Goal: Task Accomplishment & Management: Use online tool/utility

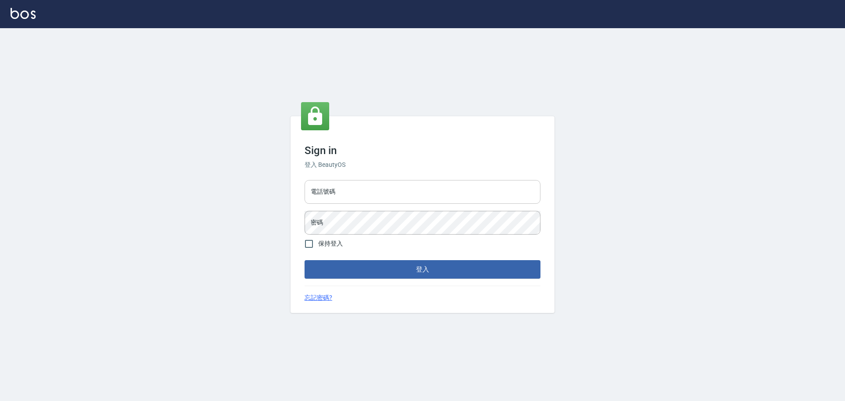
click at [367, 180] on input "電話號碼" at bounding box center [423, 192] width 236 height 24
type input "0989189977"
click at [305, 260] on button "登入" at bounding box center [423, 269] width 236 height 18
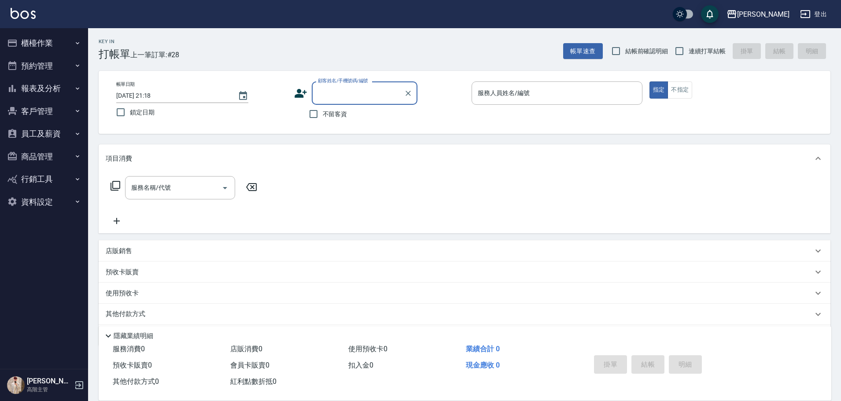
click at [337, 118] on span "不留客資" at bounding box center [335, 114] width 25 height 9
click at [323, 118] on input "不留客資" at bounding box center [313, 114] width 18 height 18
checkbox input "true"
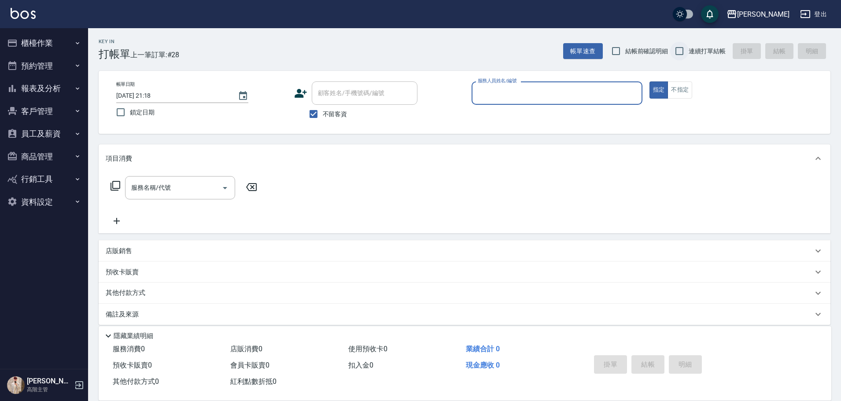
click at [686, 52] on input "連續打單結帳" at bounding box center [679, 51] width 18 height 18
checkbox input "true"
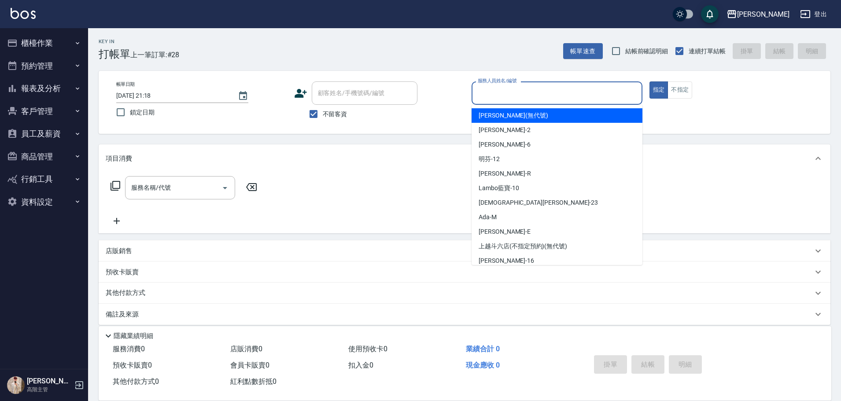
click at [515, 98] on input "服務人員姓名/編號" at bounding box center [557, 92] width 163 height 15
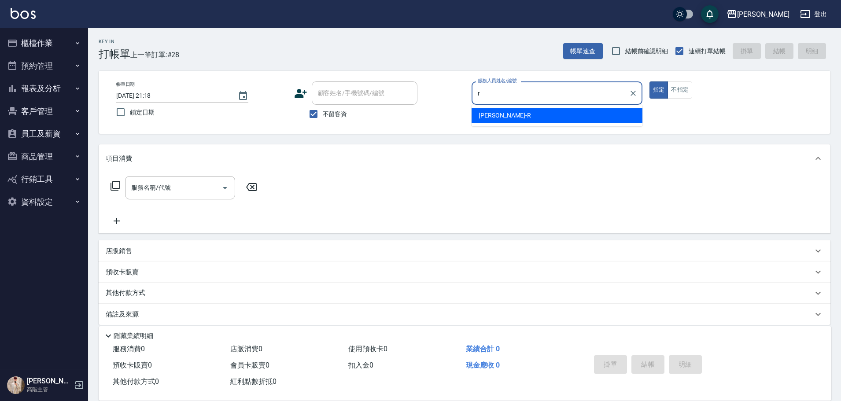
type input "[PERSON_NAME]"
type button "true"
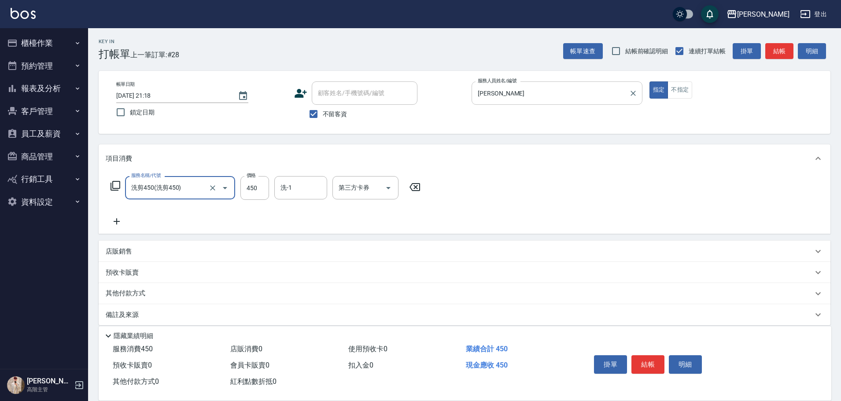
type input "6"
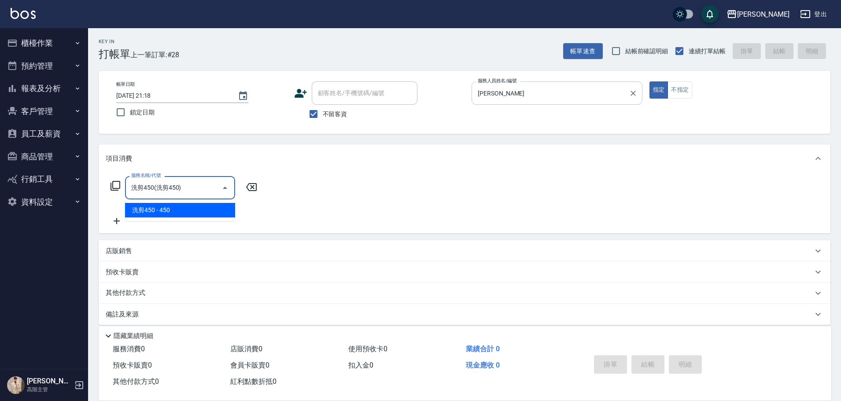
type input "洗剪450"
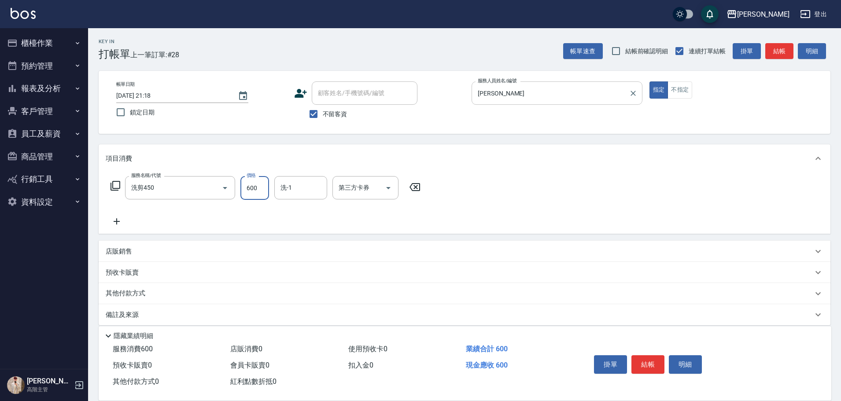
type input "600"
type input "[PERSON_NAME]-23"
click at [653, 357] on button "結帳" at bounding box center [647, 364] width 33 height 18
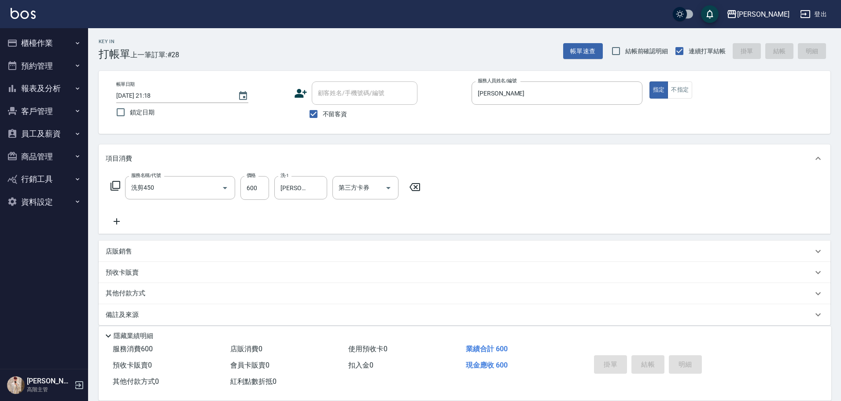
type input "[DATE] 21:19"
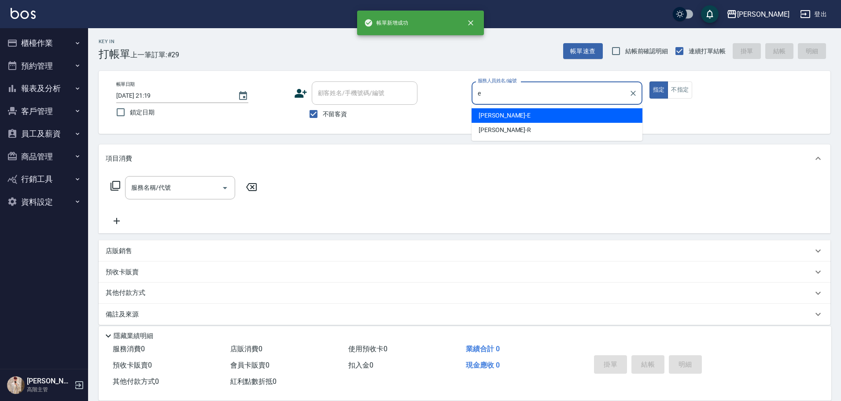
type input "[PERSON_NAME]"
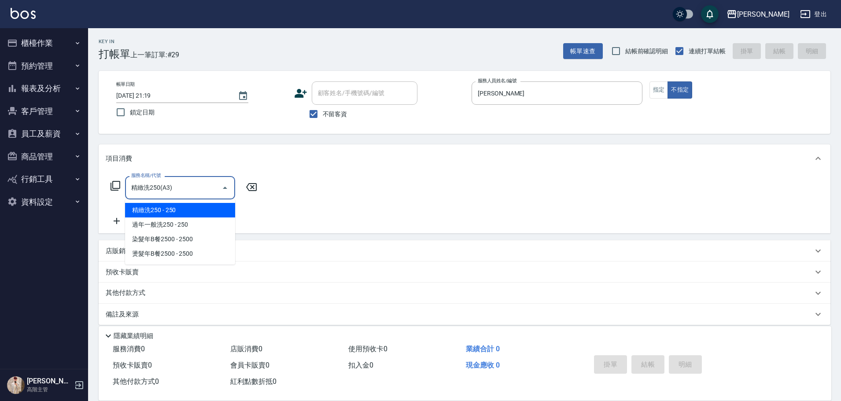
type input "精緻洗250(A3)"
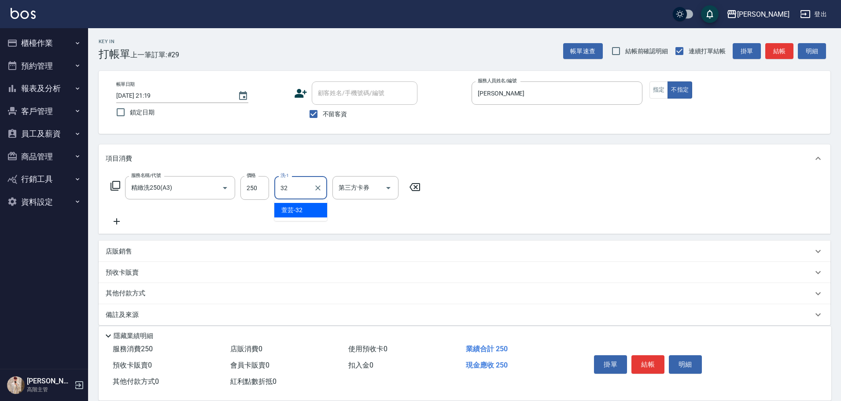
type input "萱芸-32"
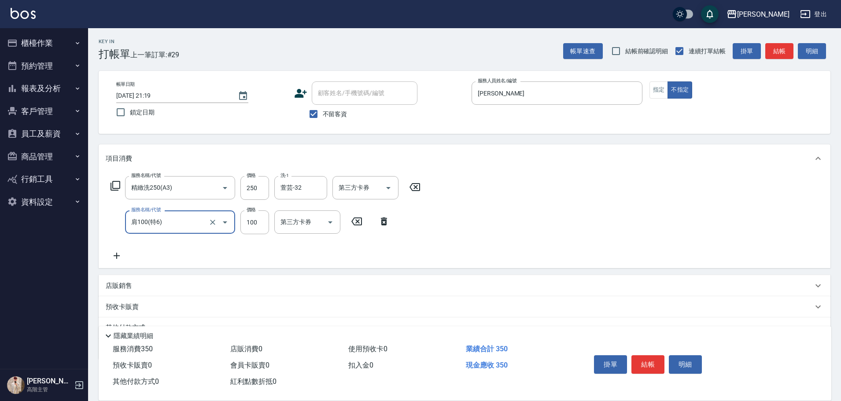
type input "肩100(特6)"
type input "萱芸-32"
drag, startPoint x: 650, startPoint y: 358, endPoint x: 643, endPoint y: 352, distance: 8.7
click at [649, 358] on button "結帳" at bounding box center [647, 364] width 33 height 18
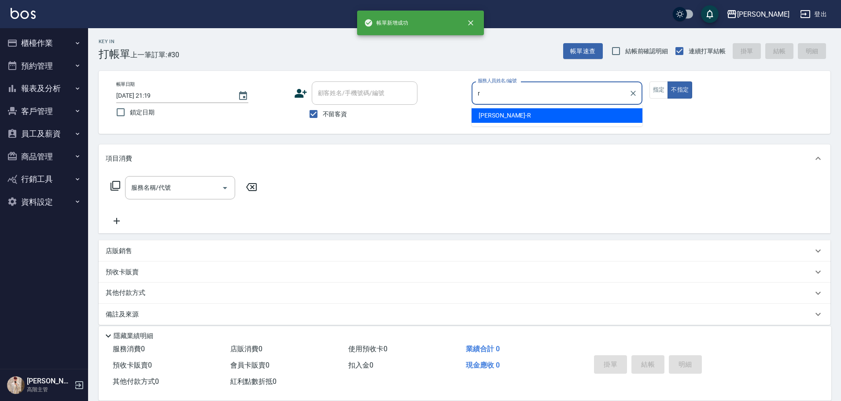
type input "[PERSON_NAME]"
type button "false"
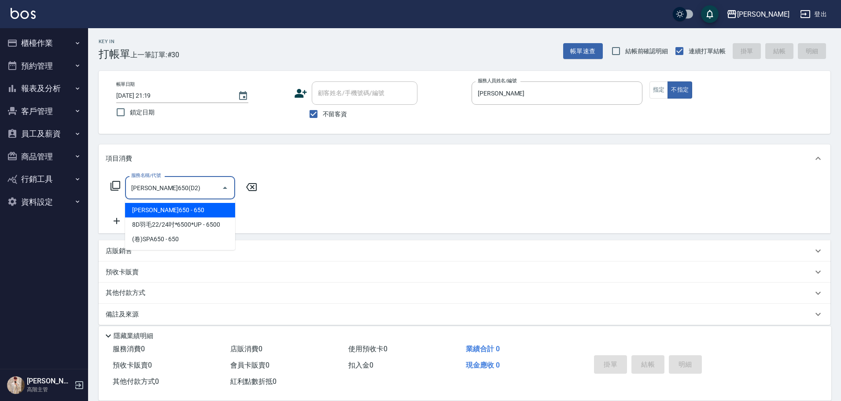
type input "[PERSON_NAME]650(D2)"
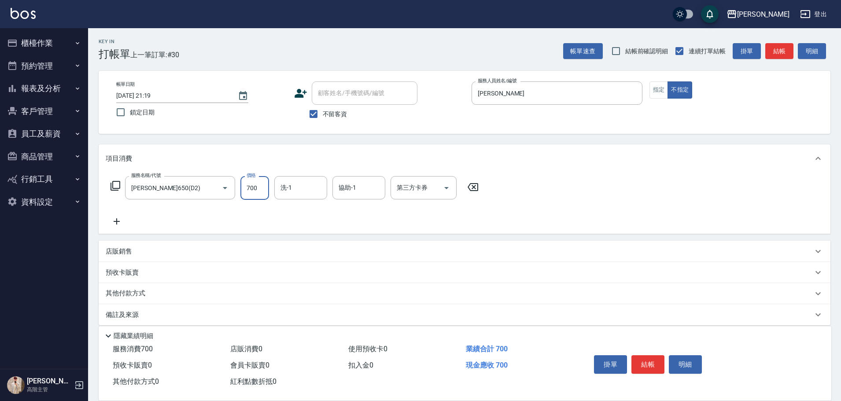
type input "700"
type input "[PERSON_NAME]-23"
click at [641, 352] on div "掛單 結帳 明細" at bounding box center [647, 366] width 115 height 28
click at [641, 357] on button "結帳" at bounding box center [647, 364] width 33 height 18
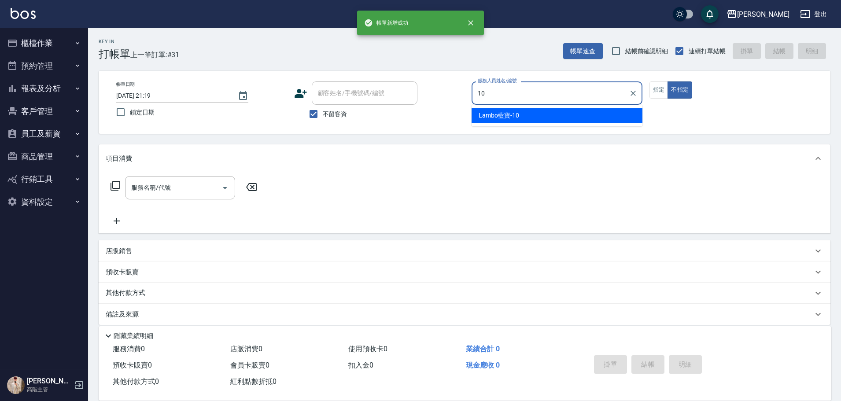
type input "Lambo藍寶-10"
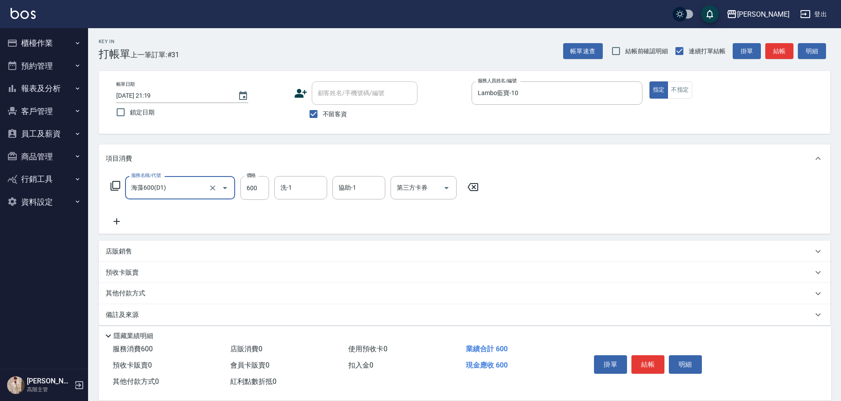
type input "海藻600(D1)"
type input "萱芸-32"
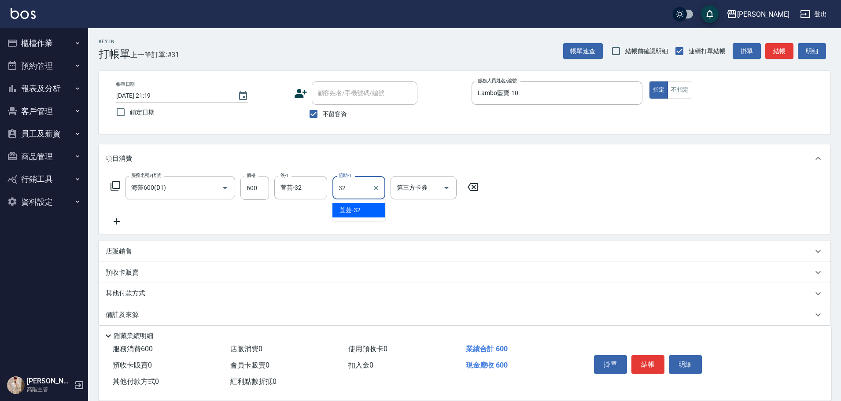
type input "萱芸-32"
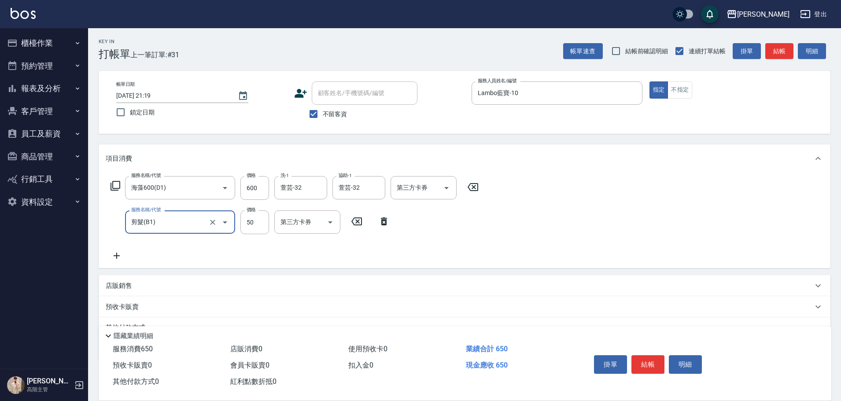
type input "剪髮(B1)"
type input "150"
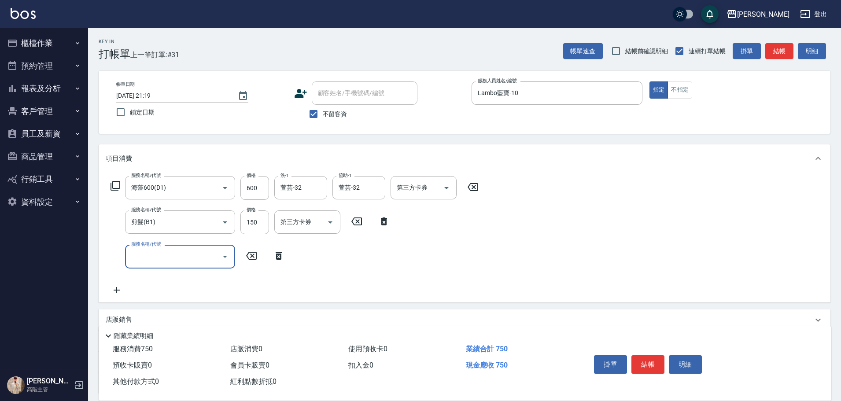
type input "ㄍ"
type input "肩100(特6)"
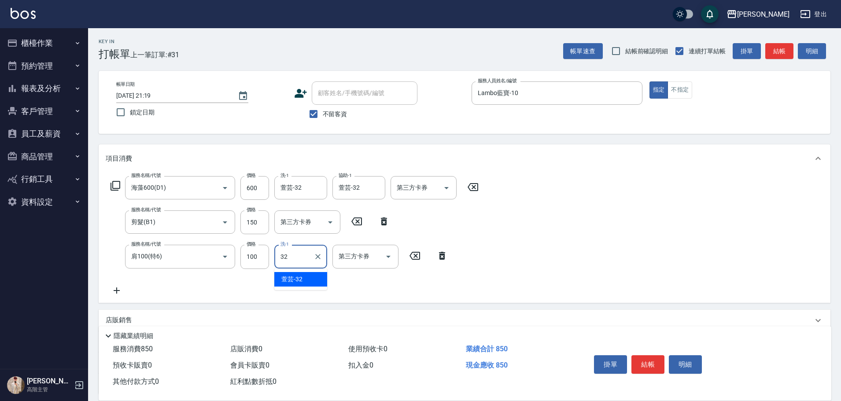
type input "萱芸-32"
click at [638, 355] on button "結帳" at bounding box center [647, 364] width 33 height 18
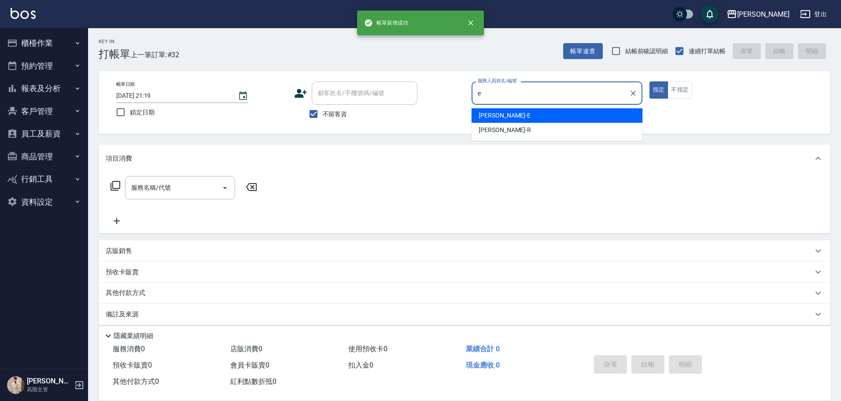
type input "[PERSON_NAME]"
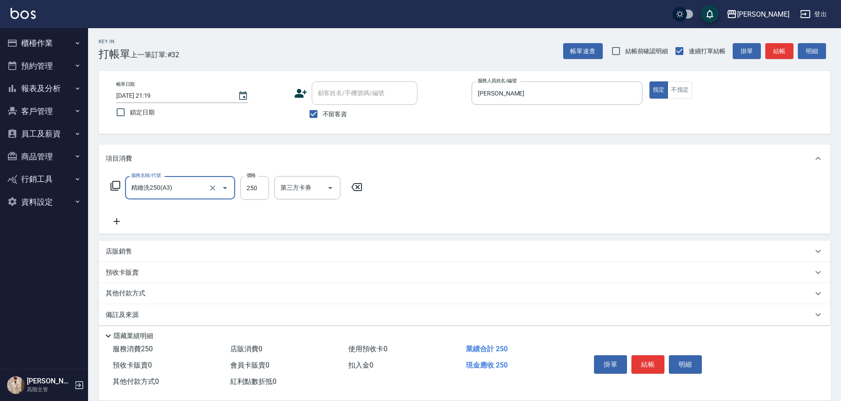
type input "精緻洗250(A3)"
type input "300"
type input "[PERSON_NAME]"
click at [639, 355] on button "結帳" at bounding box center [647, 364] width 33 height 18
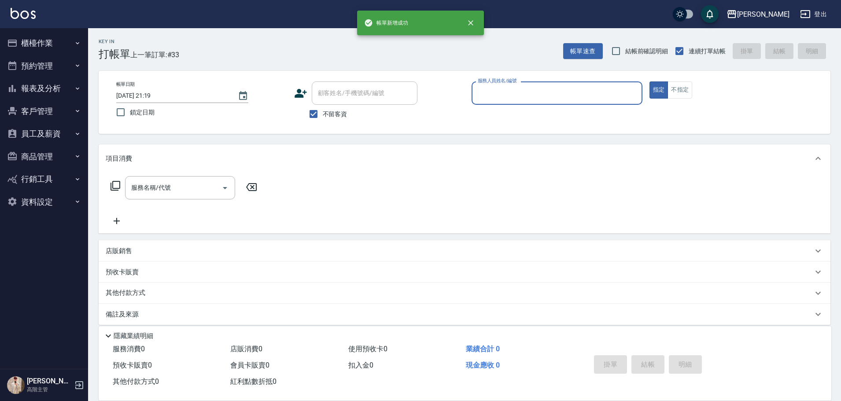
click at [60, 46] on button "櫃檯作業" at bounding box center [44, 43] width 81 height 23
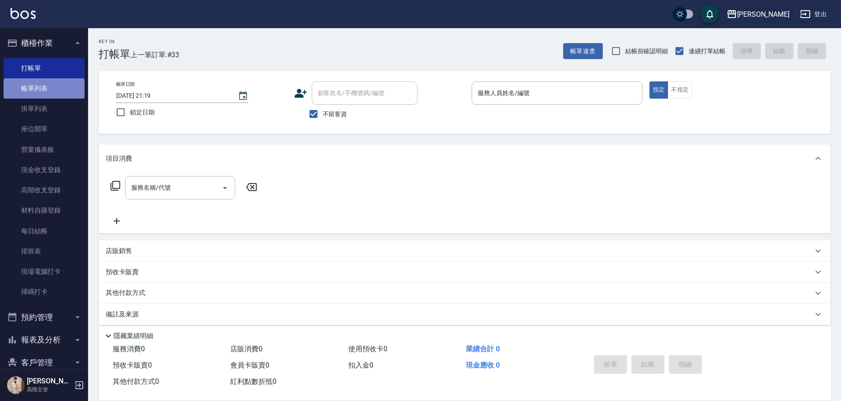
click at [70, 87] on link "帳單列表" at bounding box center [44, 88] width 81 height 20
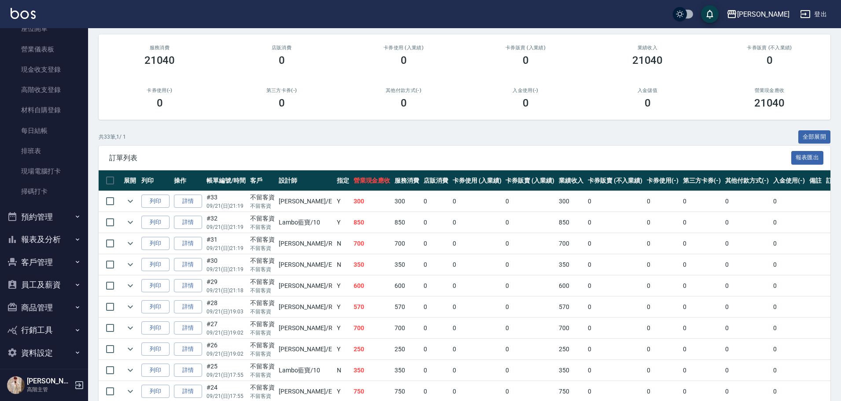
scroll to position [106, 0]
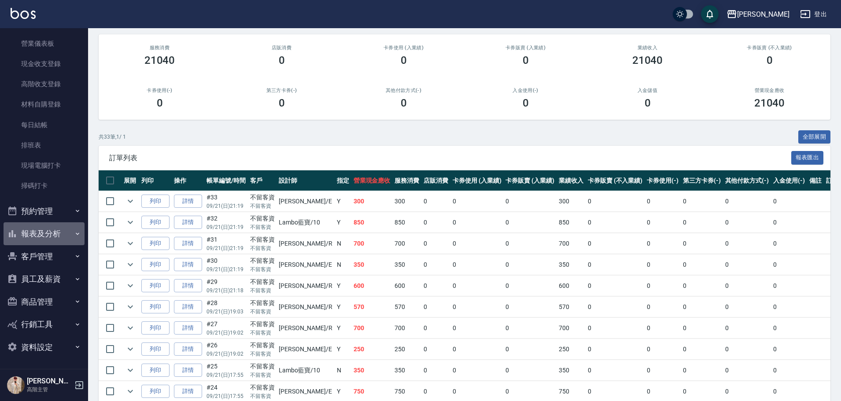
click at [63, 227] on button "報表及分析" at bounding box center [44, 233] width 81 height 23
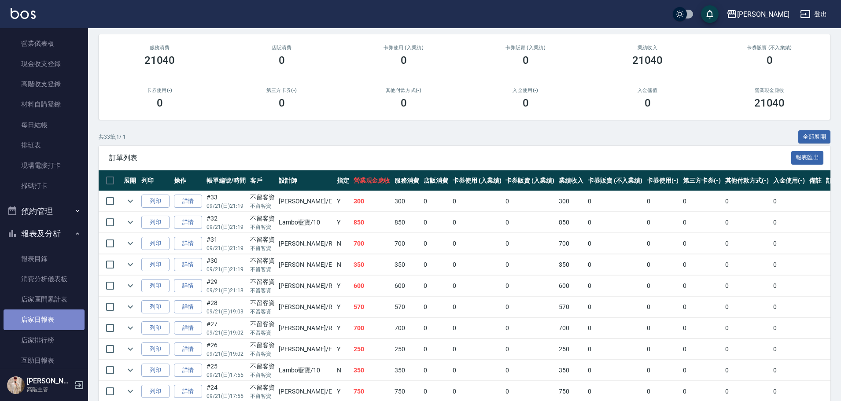
click at [59, 325] on link "店家日報表" at bounding box center [44, 320] width 81 height 20
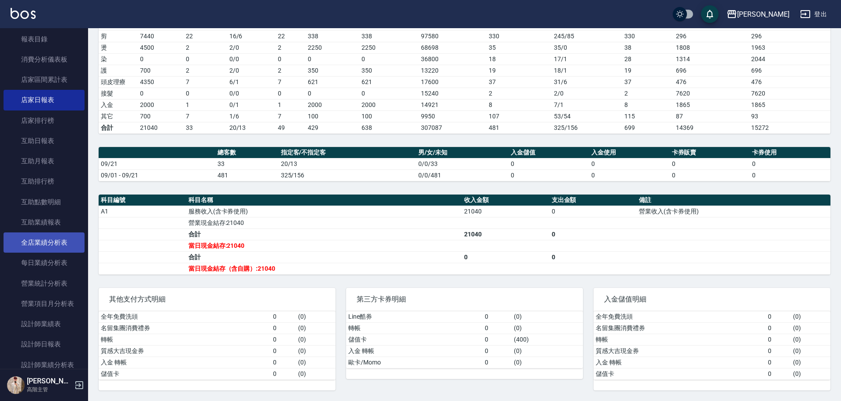
scroll to position [326, 0]
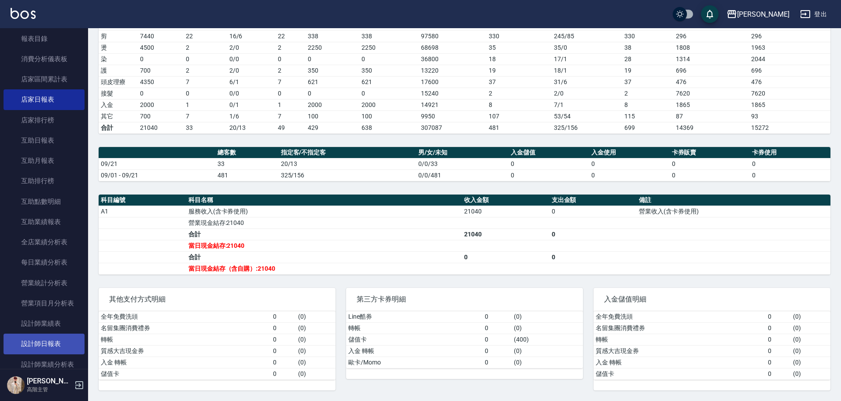
click at [64, 335] on link "設計師日報表" at bounding box center [44, 344] width 81 height 20
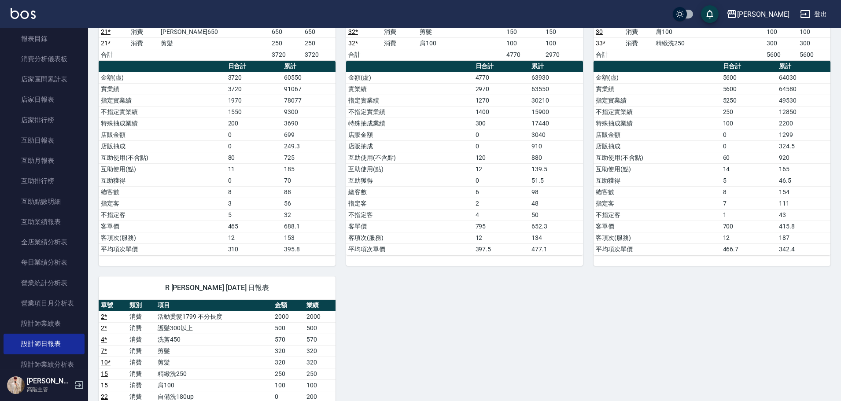
scroll to position [220, 0]
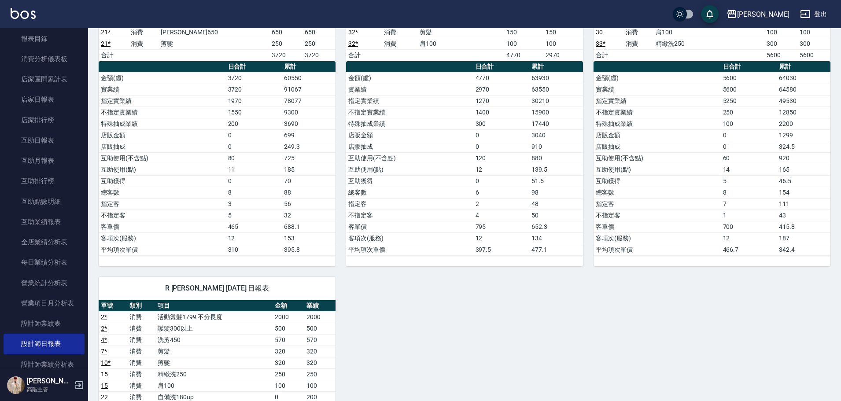
click at [834, 14] on div "上越斗六 登出" at bounding box center [420, 14] width 841 height 28
